Goal: Task Accomplishment & Management: Use online tool/utility

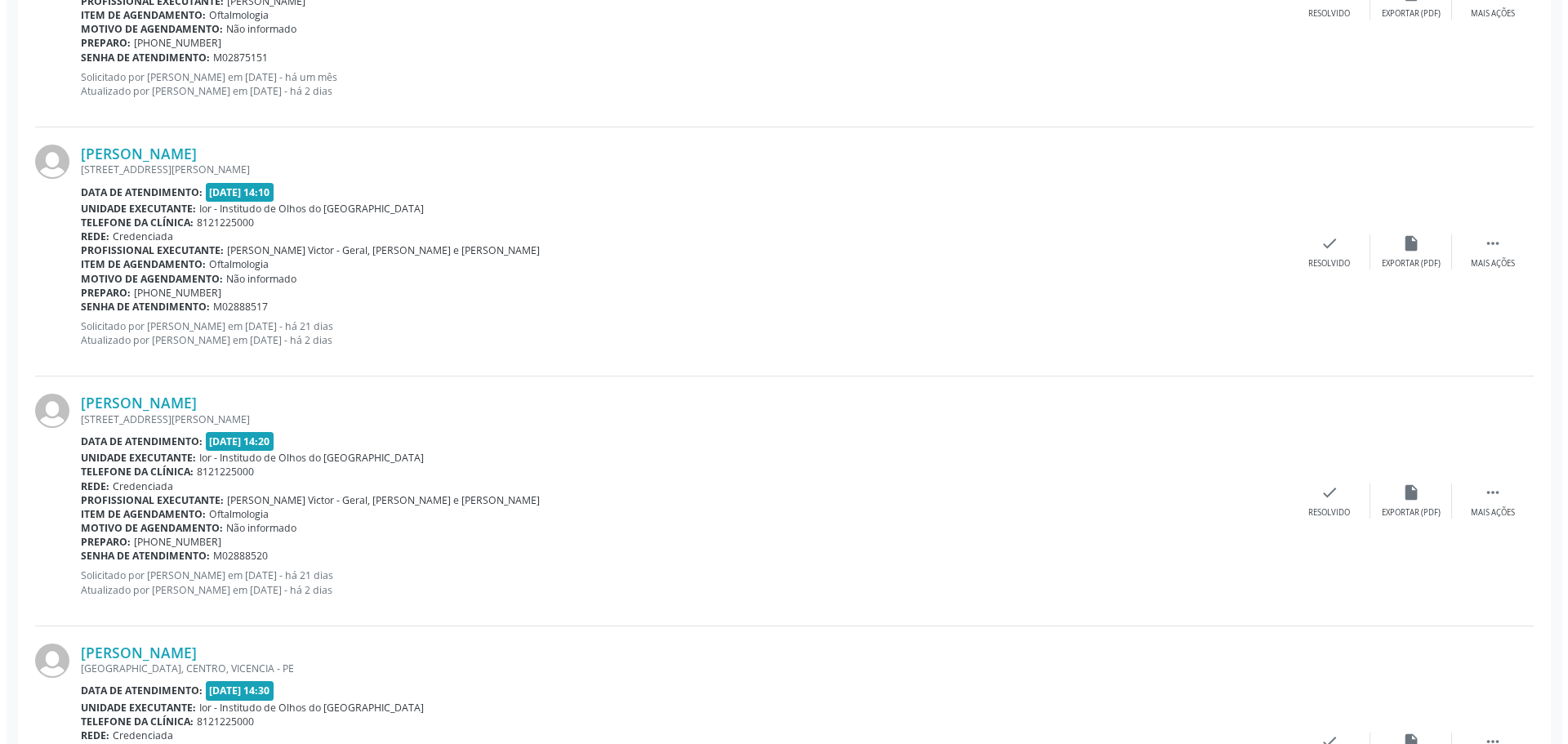
scroll to position [898, 0]
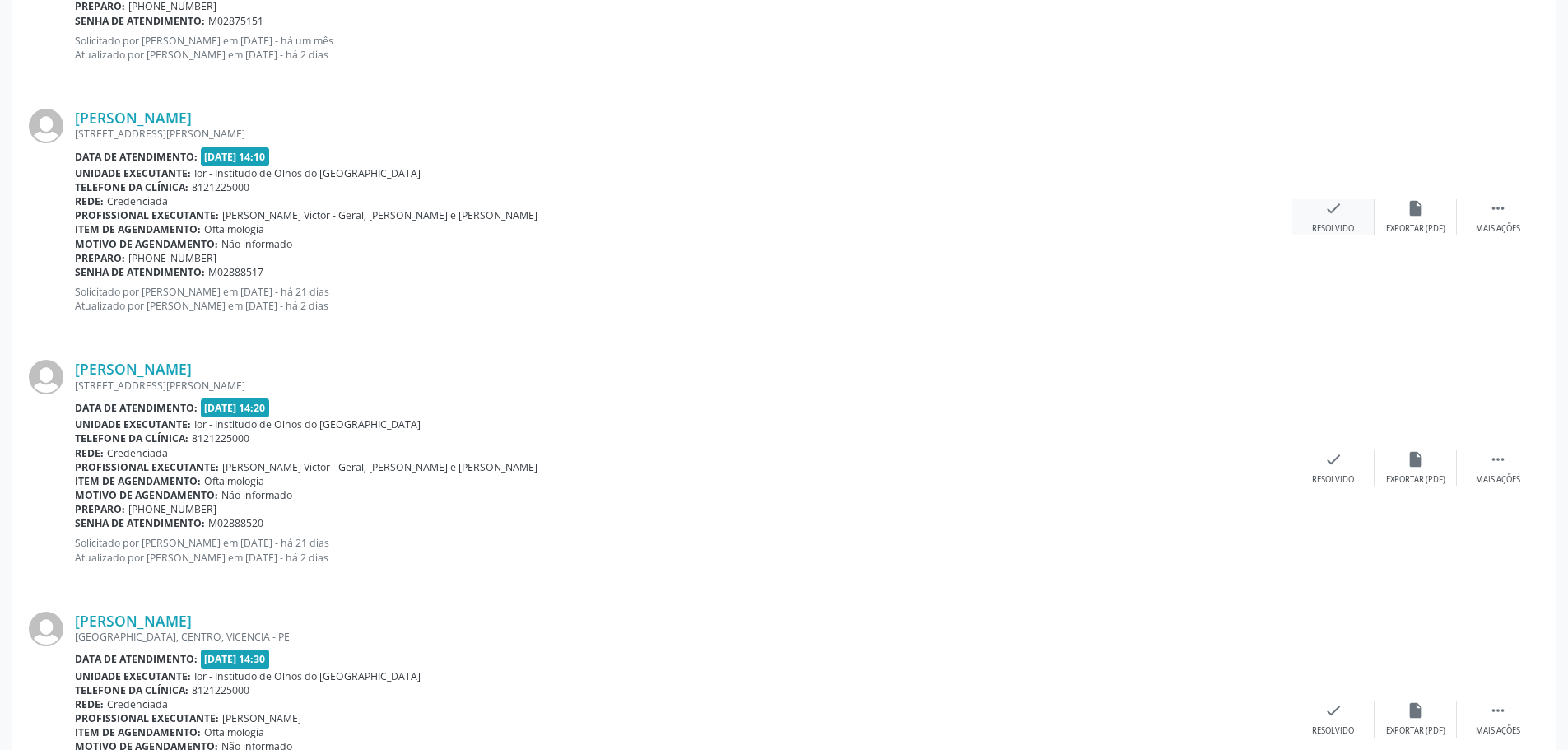
click at [1332, 209] on icon "check" at bounding box center [1333, 208] width 18 height 18
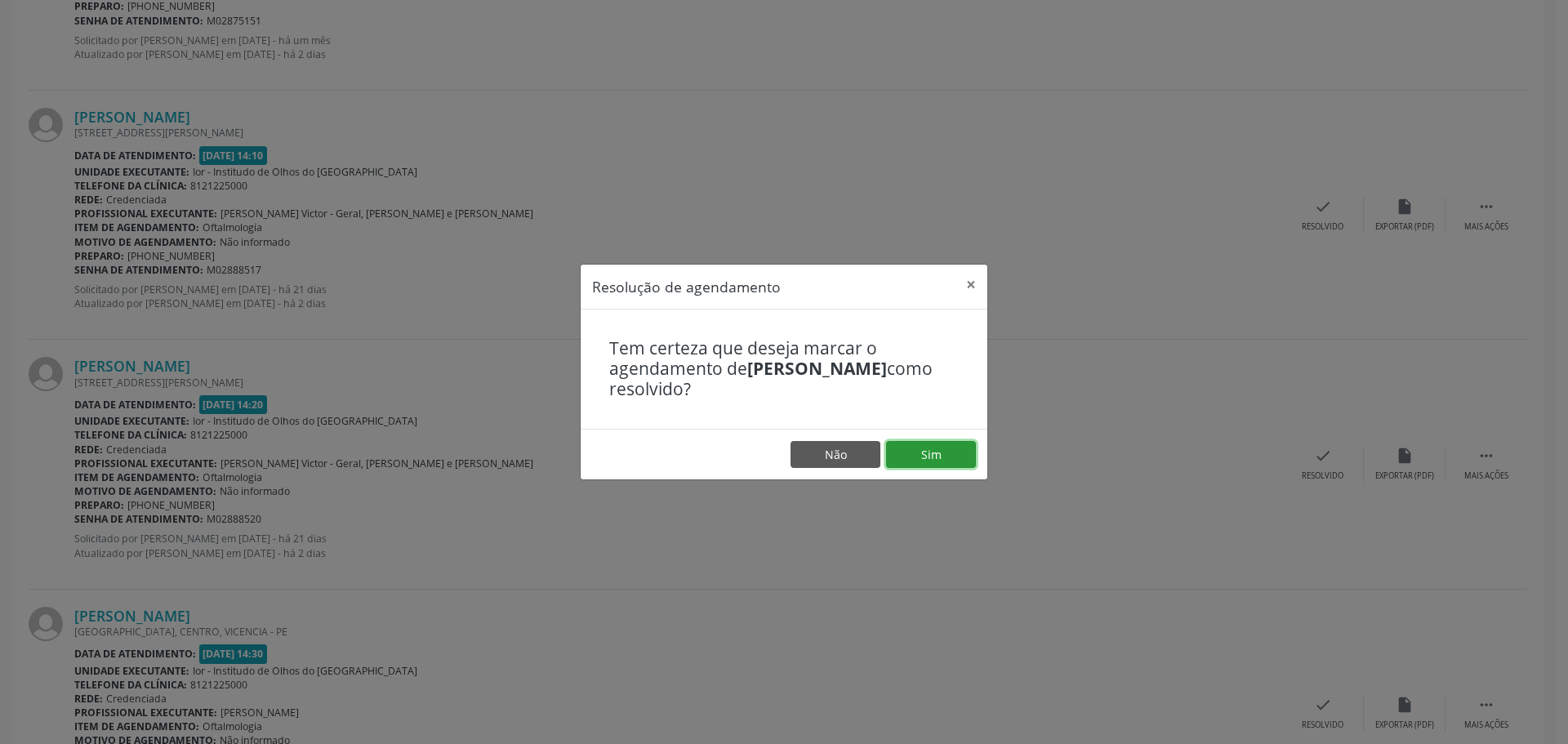
click at [919, 452] on button "Sim" at bounding box center [930, 454] width 89 height 27
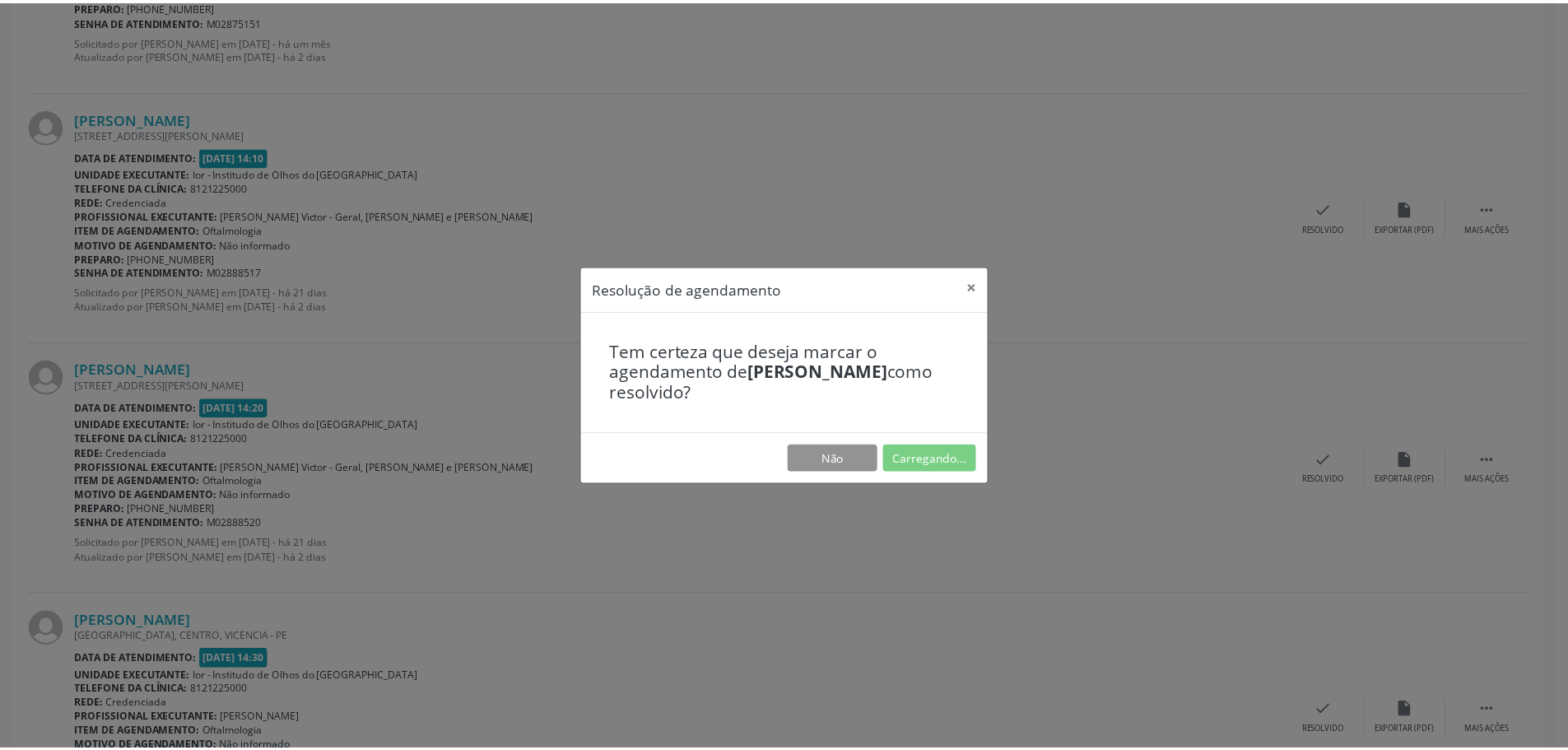
scroll to position [0, 0]
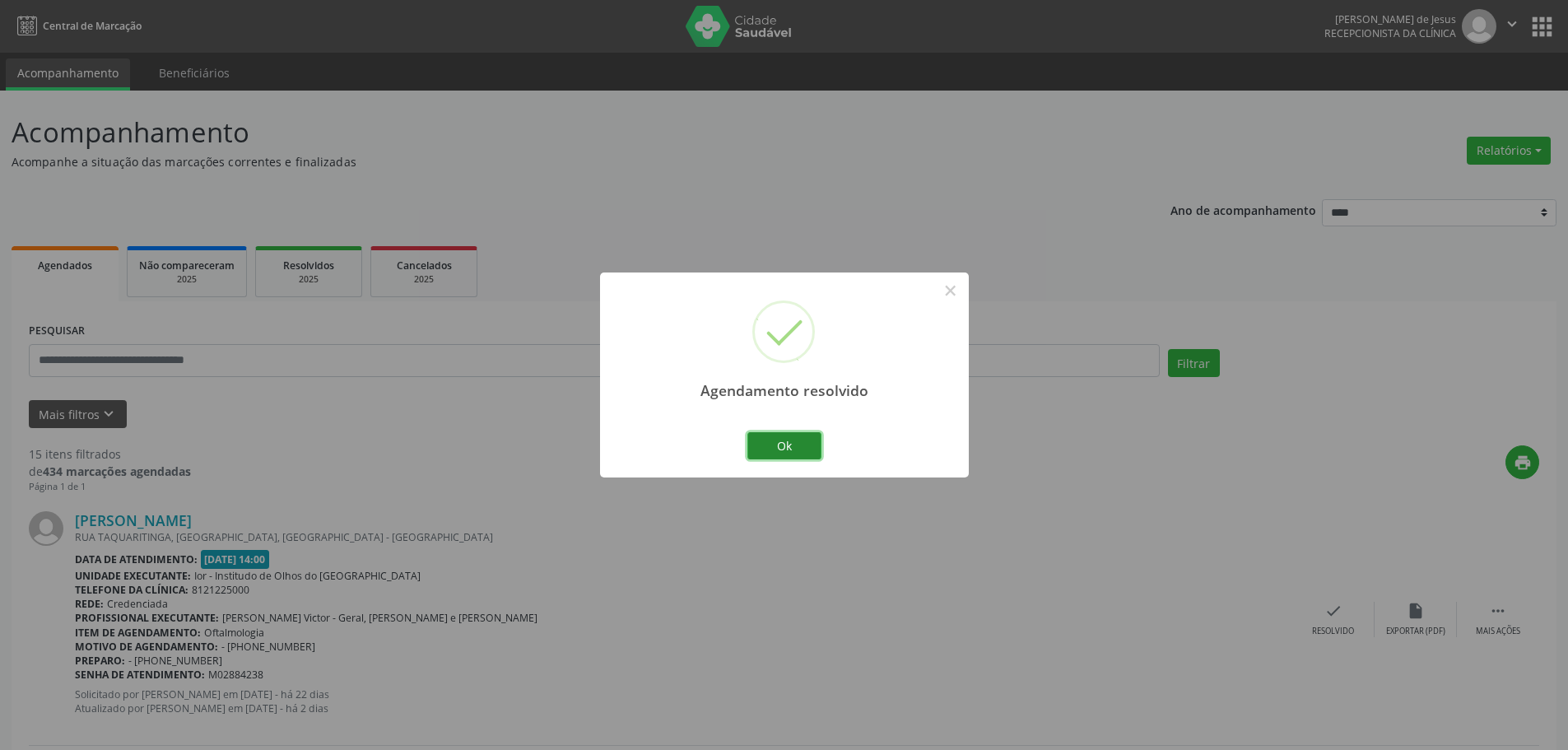
click at [797, 436] on button "Ok" at bounding box center [784, 446] width 74 height 28
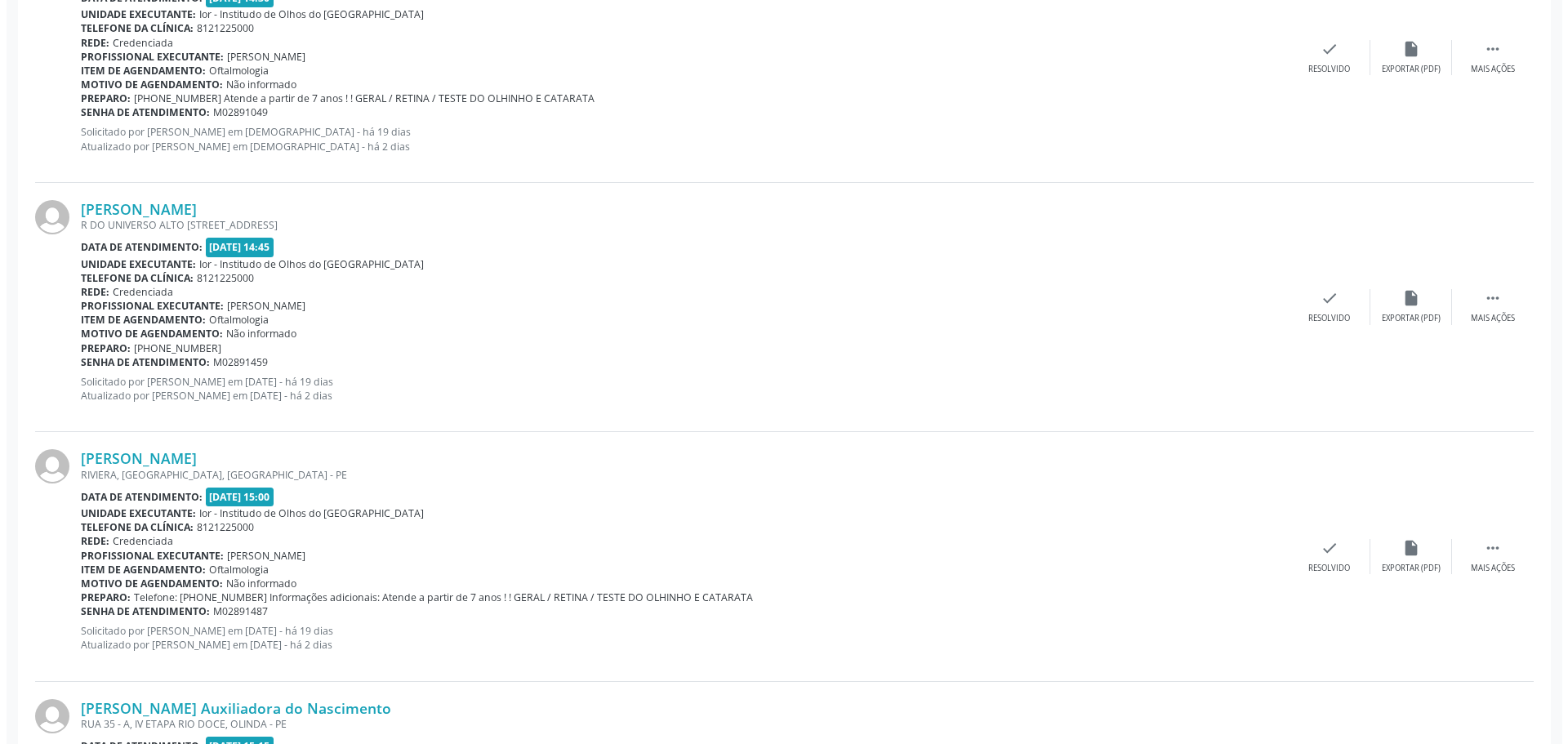
scroll to position [1306, 0]
click at [1308, 308] on div "check Resolvido" at bounding box center [1323, 305] width 82 height 35
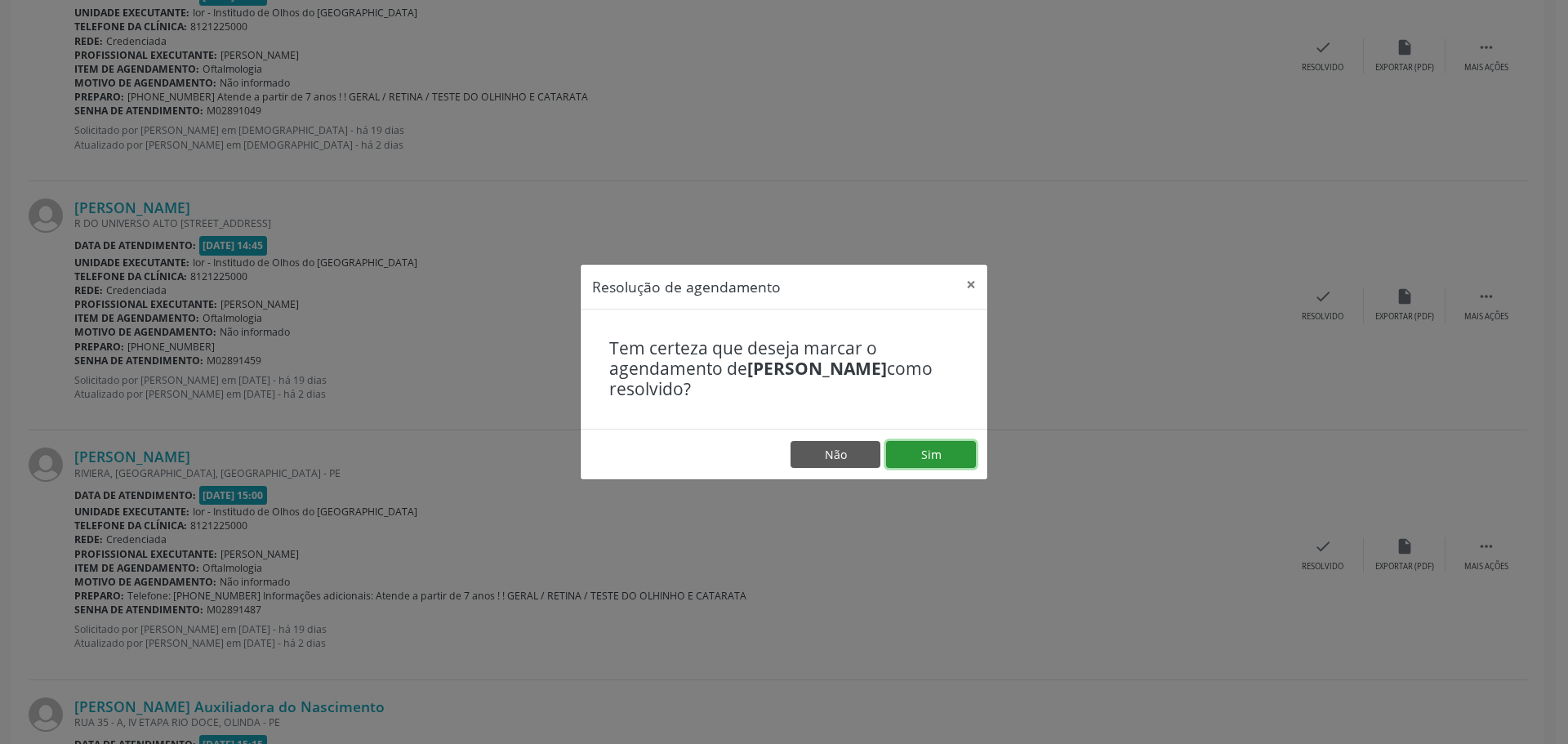
click at [928, 445] on button "Sim" at bounding box center [930, 454] width 89 height 27
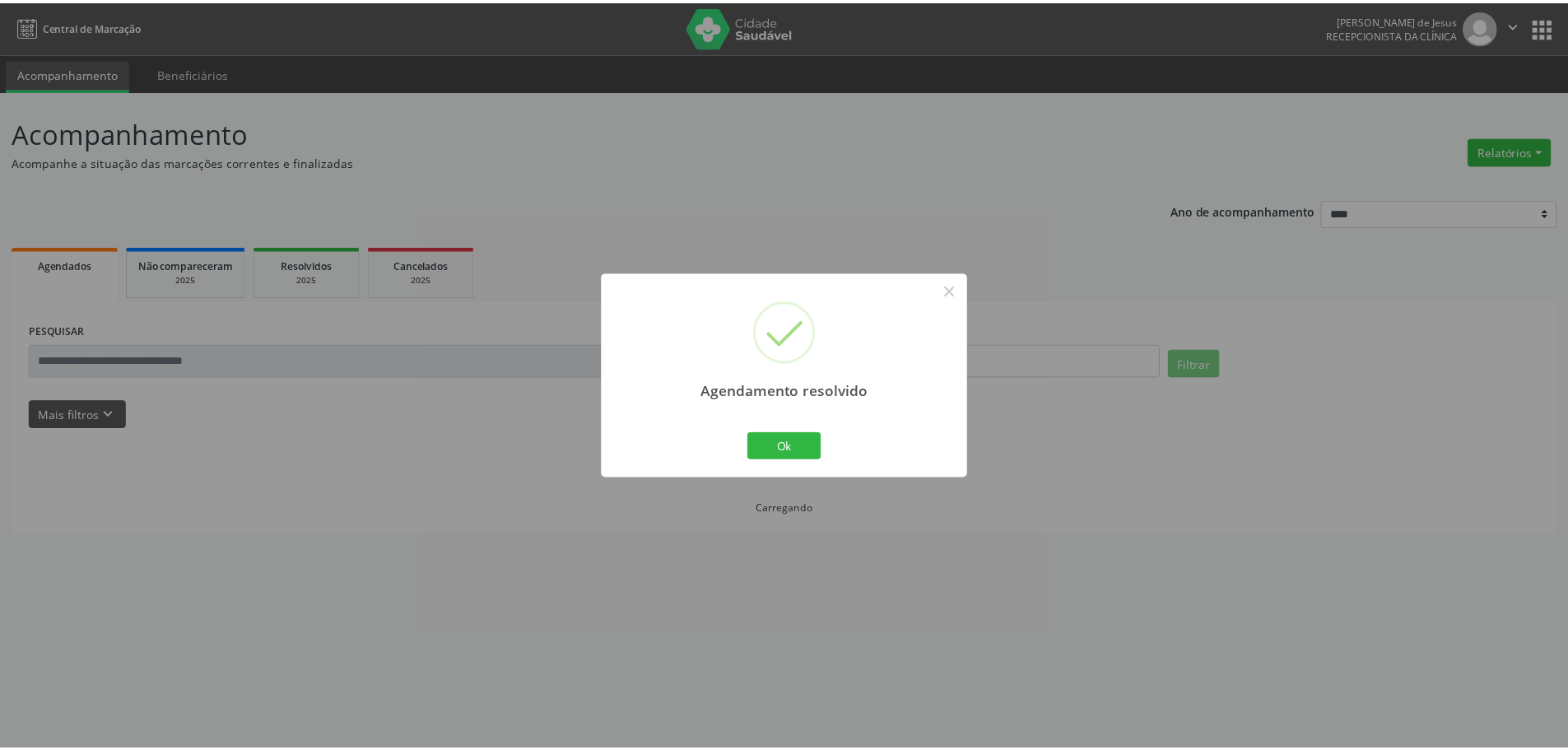
scroll to position [0, 0]
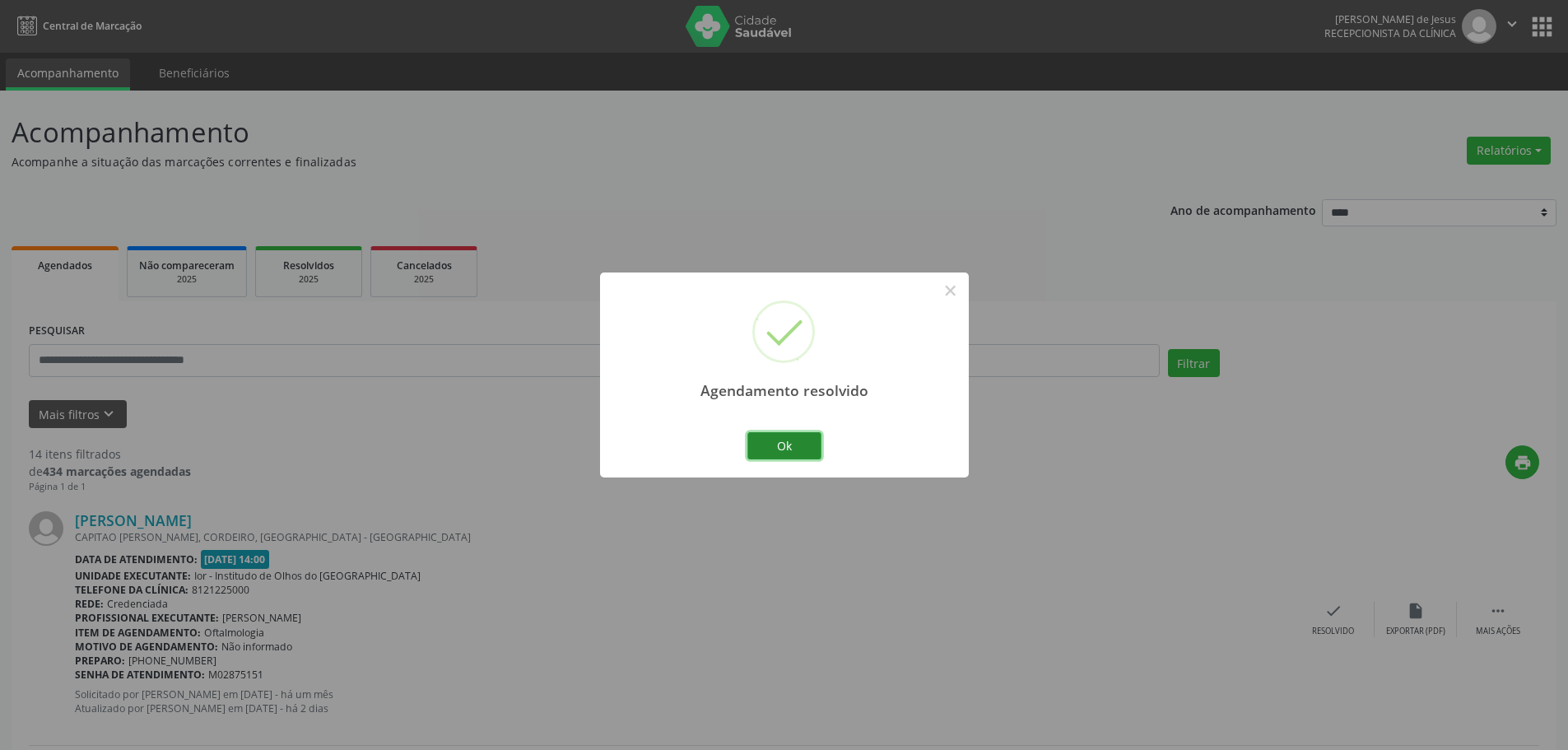
click at [784, 446] on button "Ok" at bounding box center [784, 446] width 74 height 28
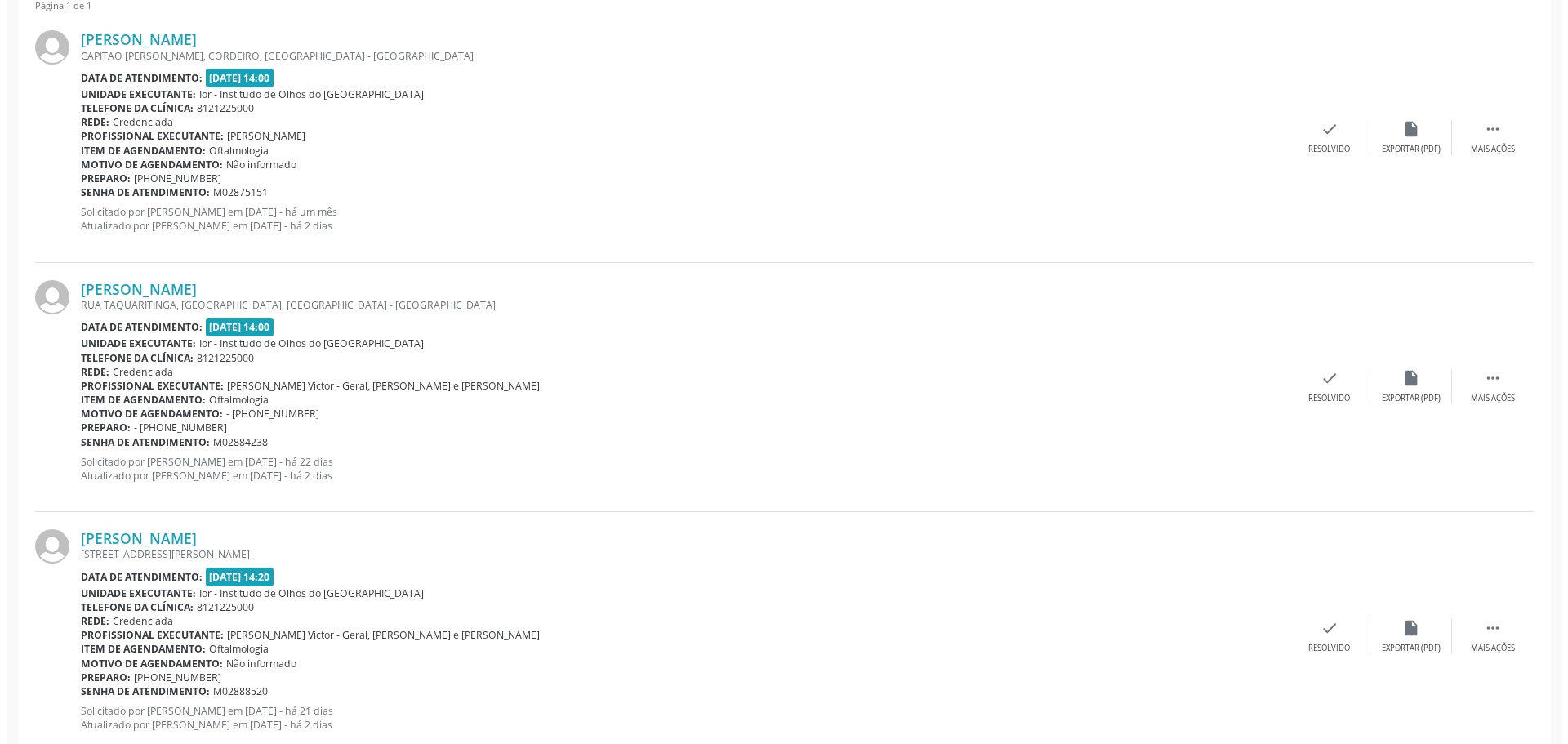
scroll to position [571, 0]
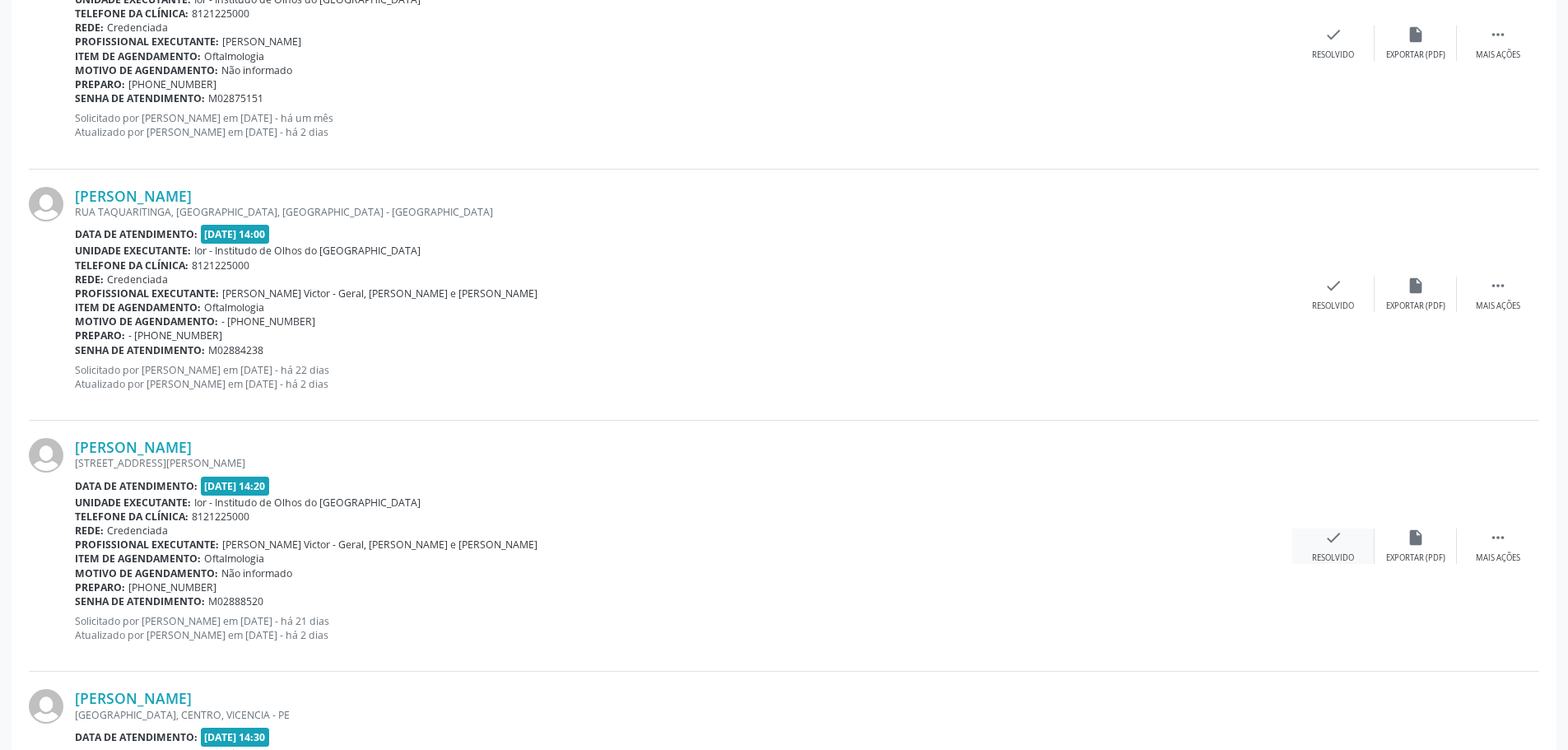
click at [1330, 541] on icon "check" at bounding box center [1333, 538] width 18 height 18
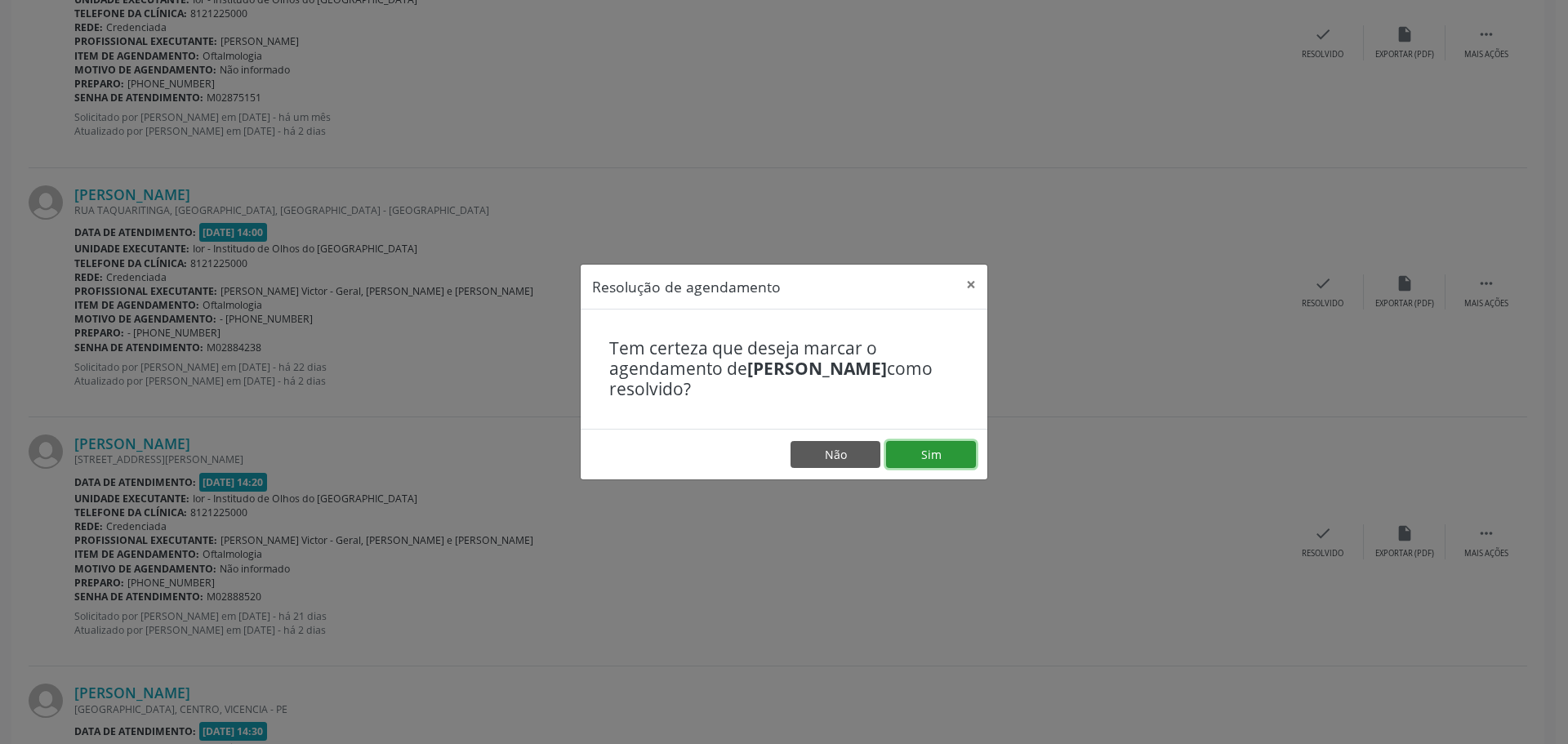
click at [934, 446] on button "Sim" at bounding box center [930, 454] width 89 height 27
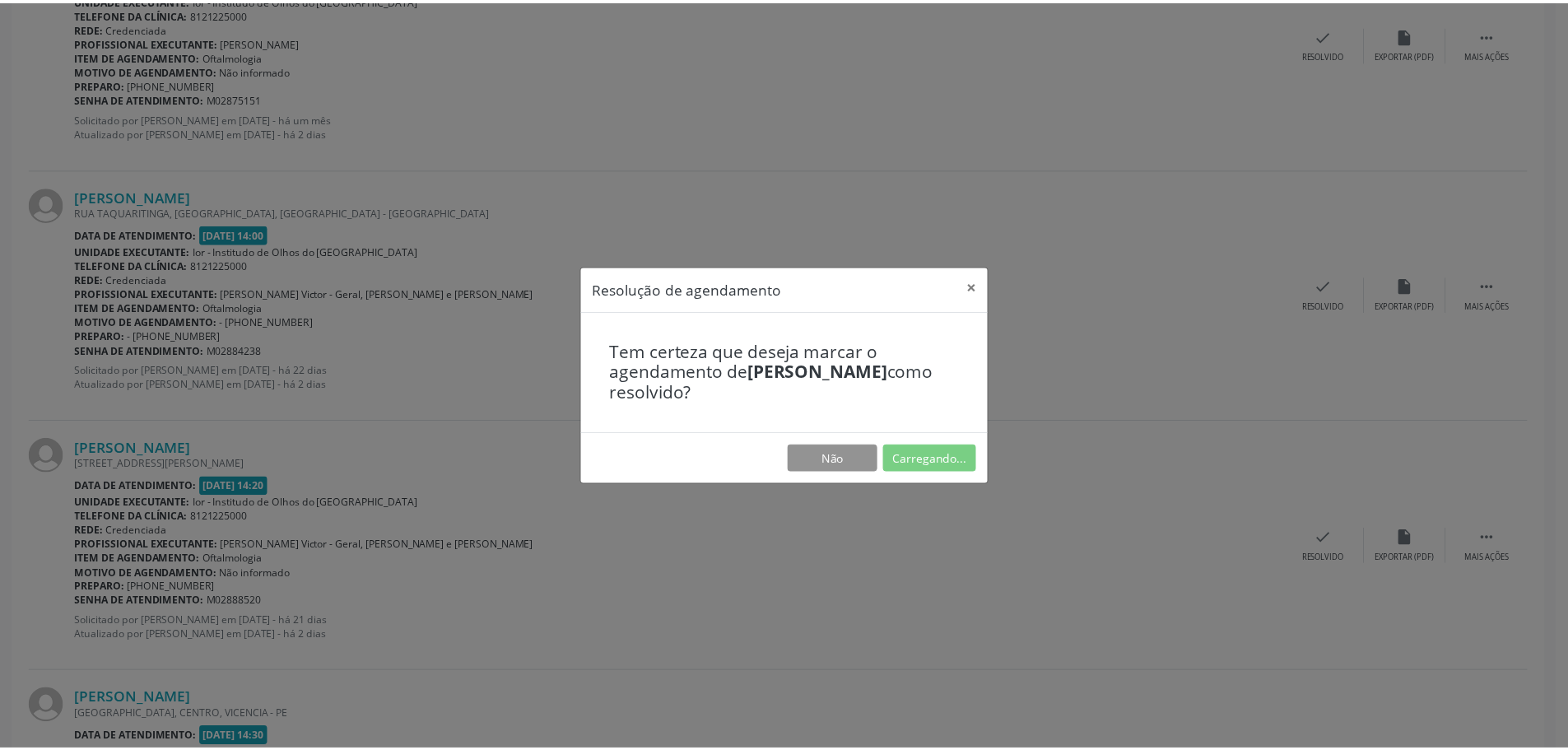
scroll to position [0, 0]
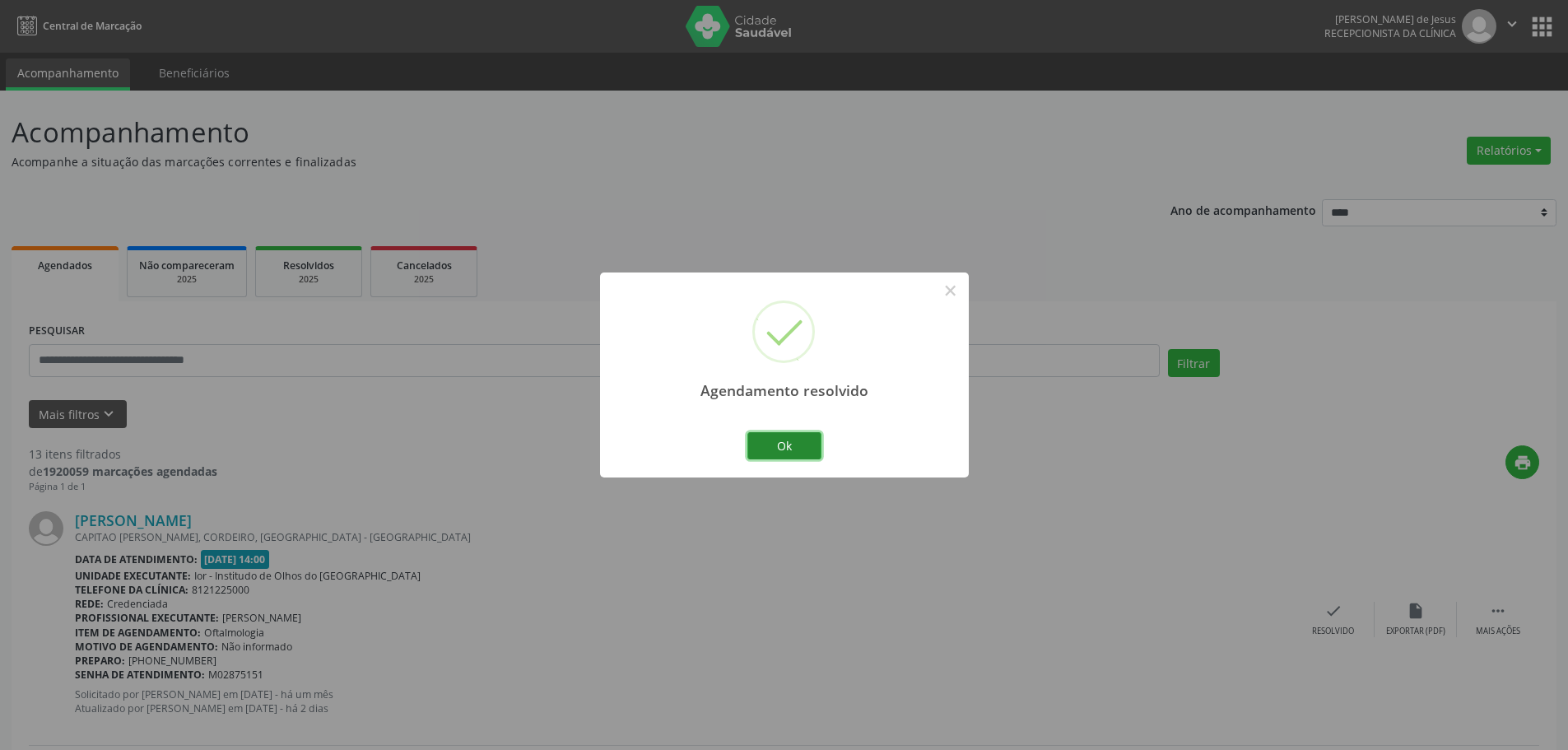
click at [757, 445] on button "Ok" at bounding box center [784, 446] width 74 height 28
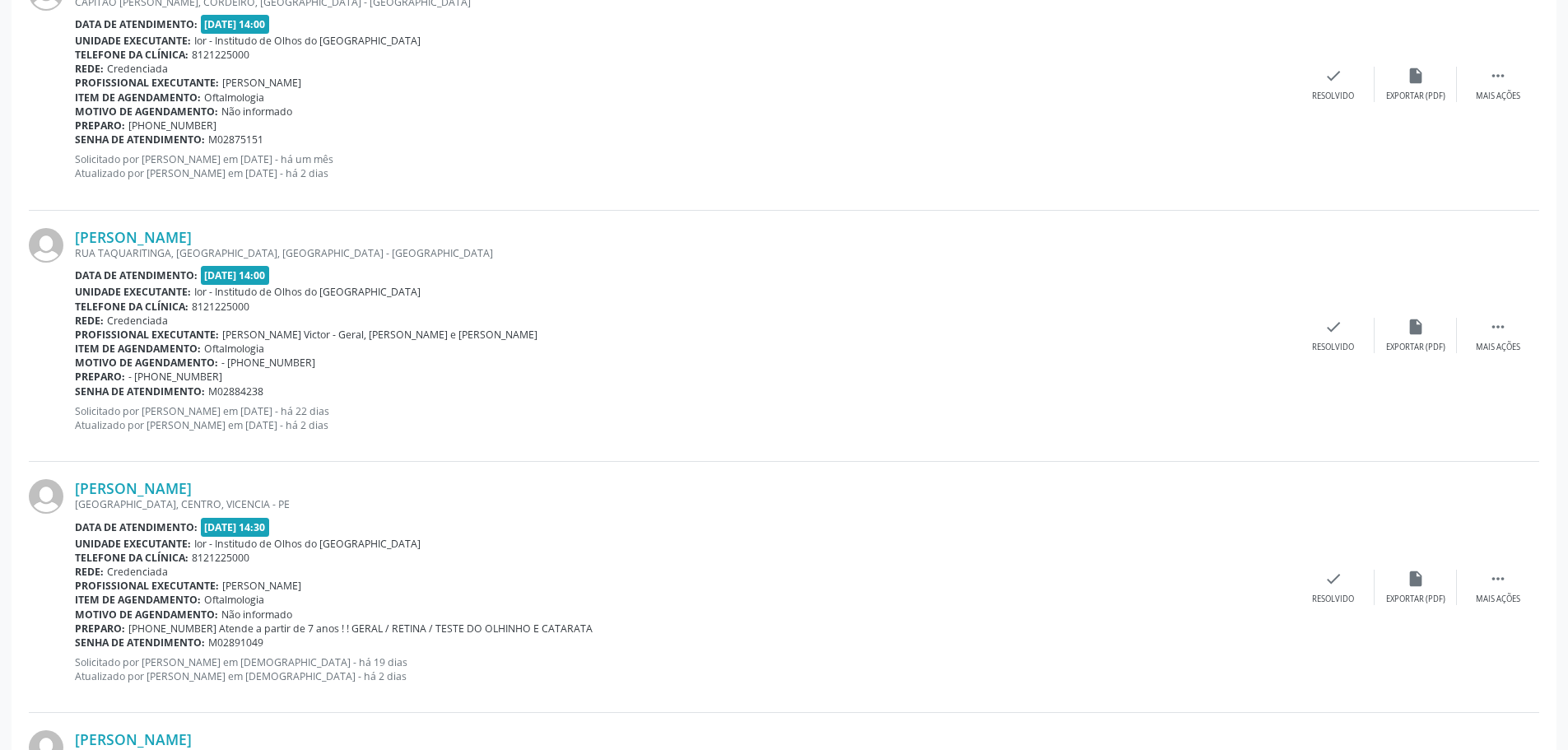
scroll to position [740, 0]
